Goal: Task Accomplishment & Management: Use online tool/utility

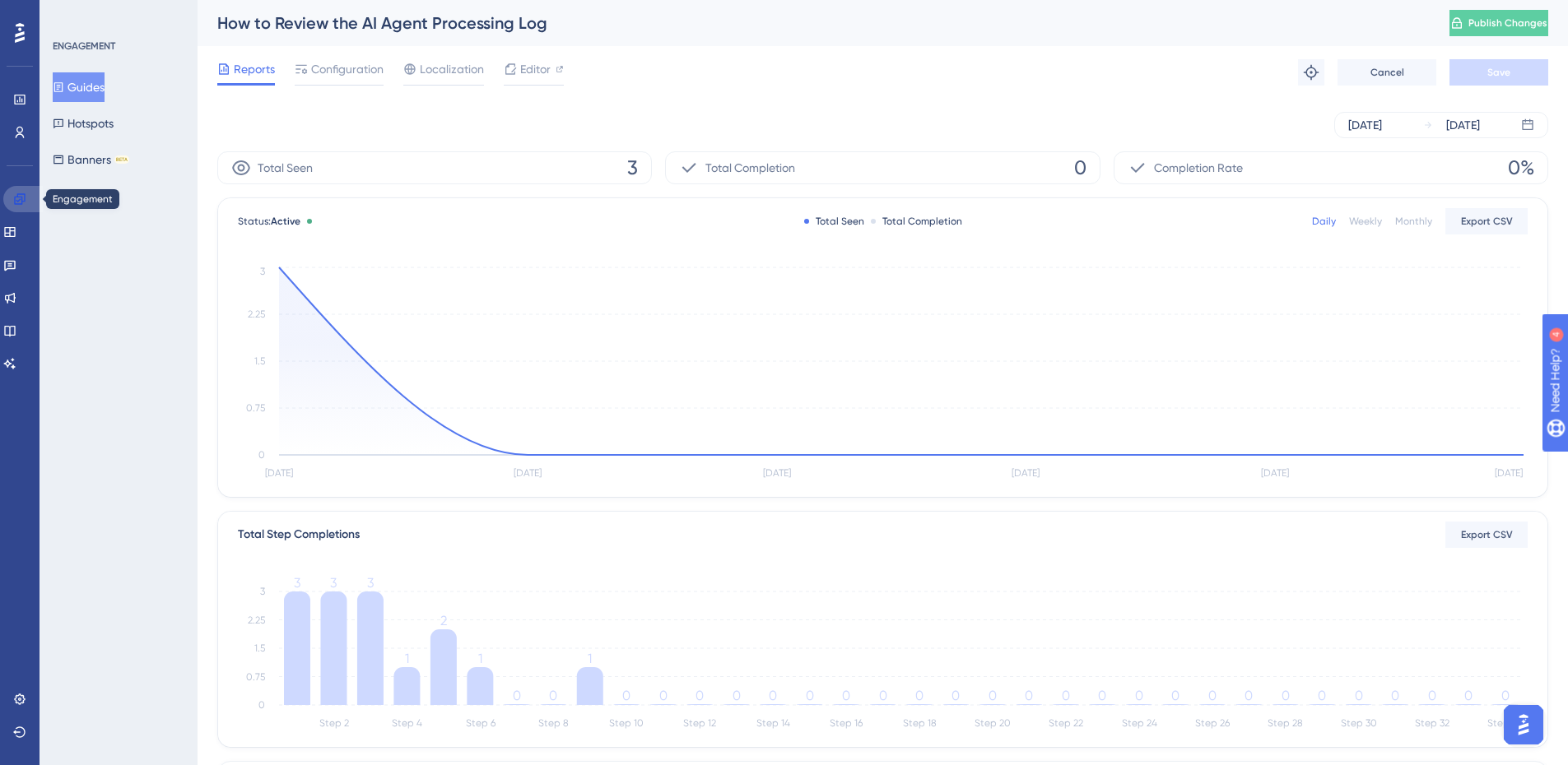
click at [25, 200] on icon at bounding box center [19, 198] width 11 height 11
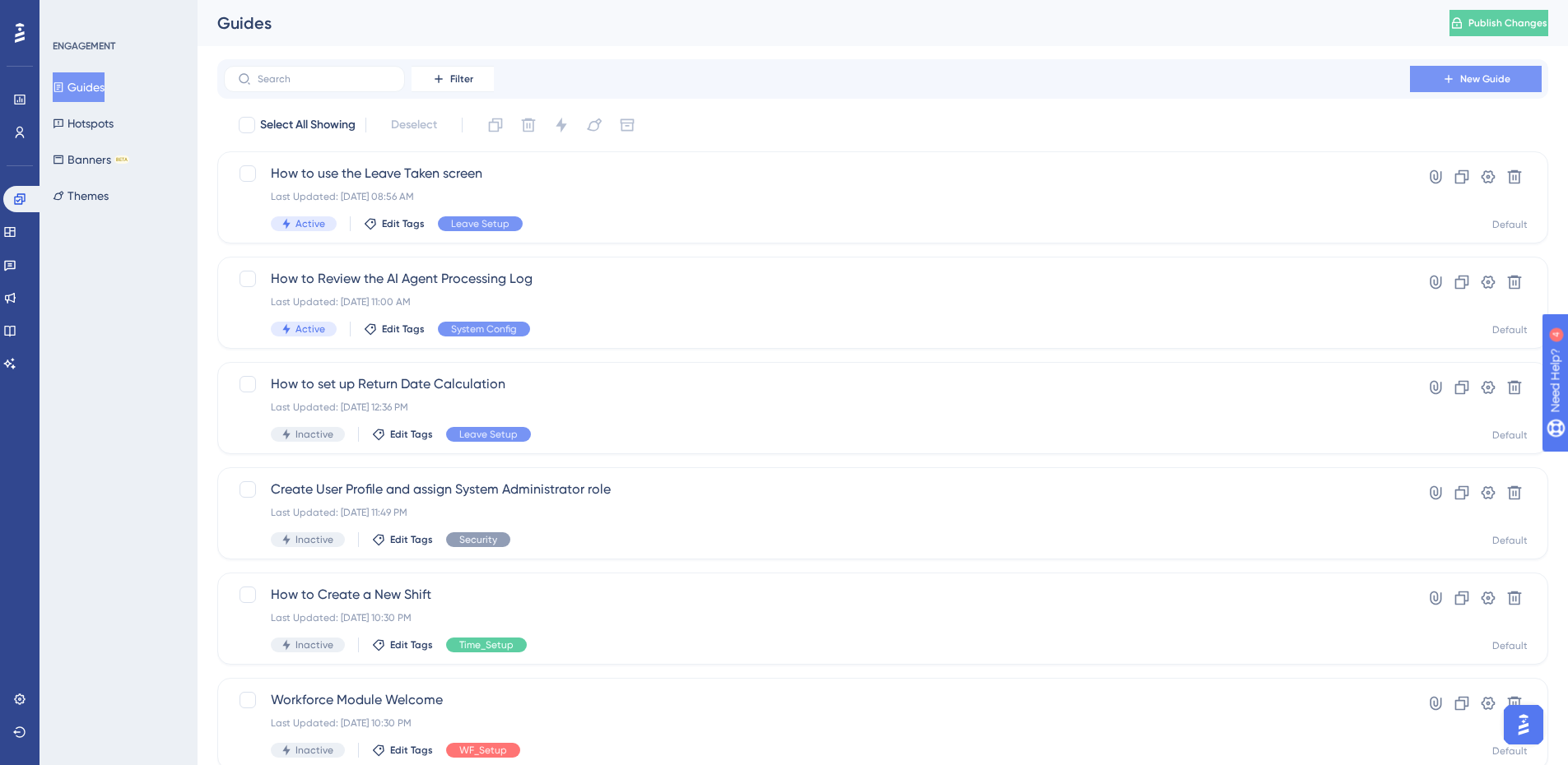
click at [1459, 78] on button "New Guide" at bounding box center [1475, 79] width 131 height 26
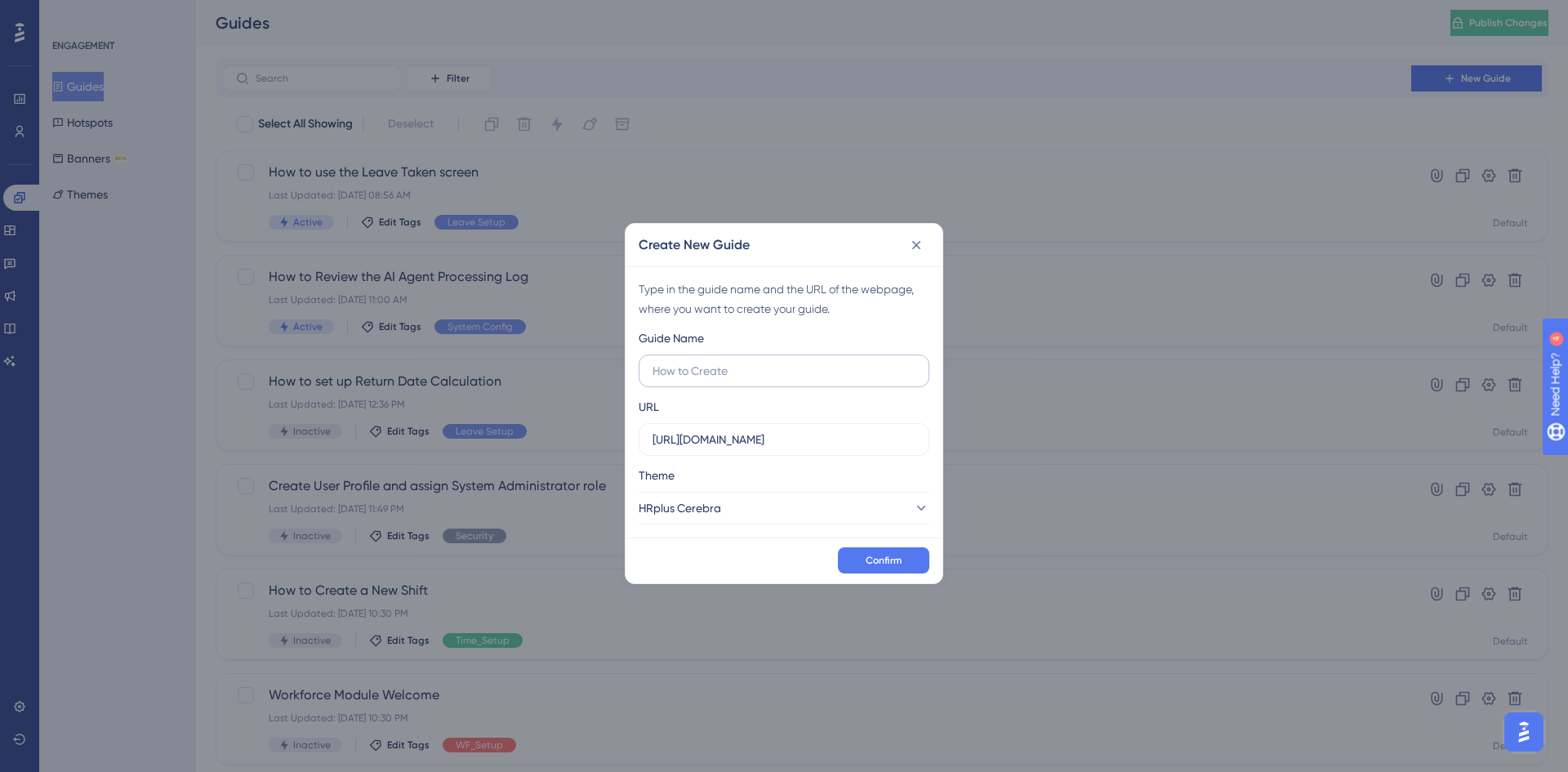
click at [793, 374] on input "text" at bounding box center [784, 371] width 263 height 18
type input "How to Review AI Agent Usage Log"
click at [895, 566] on span "Confirm" at bounding box center [883, 560] width 36 height 13
